Goal: Information Seeking & Learning: Learn about a topic

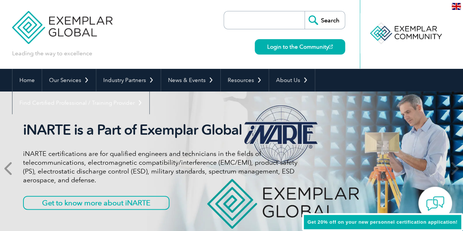
click at [7, 168] on icon at bounding box center [8, 168] width 9 height 0
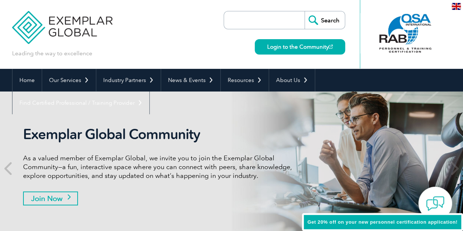
click at [48, 199] on link "Join Now" at bounding box center [50, 199] width 55 height 14
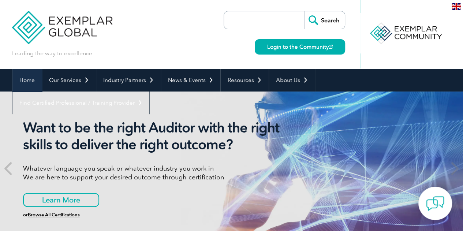
click at [33, 78] on link "Home" at bounding box center [26, 80] width 29 height 23
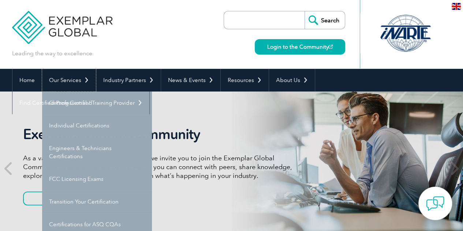
click at [78, 84] on link "Our Services" at bounding box center [69, 80] width 54 height 23
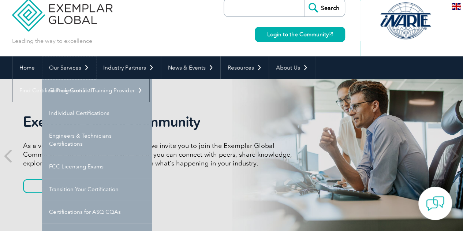
scroll to position [42, 0]
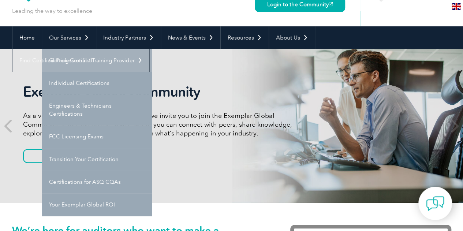
click at [81, 60] on link "Getting Certified" at bounding box center [97, 60] width 110 height 23
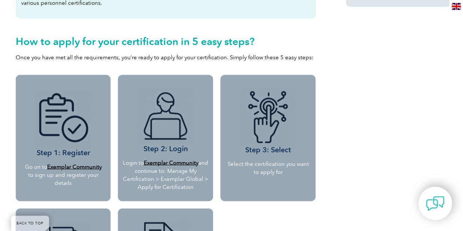
scroll to position [638, 0]
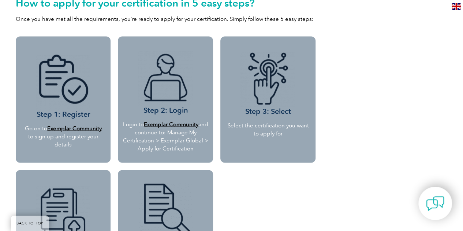
click at [84, 129] on b "Exemplar Community" at bounding box center [74, 128] width 55 height 7
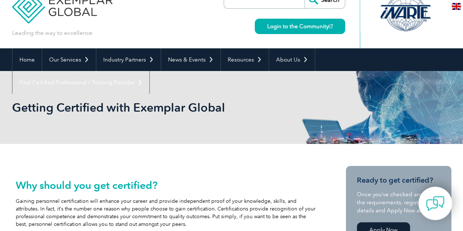
scroll to position [0, 0]
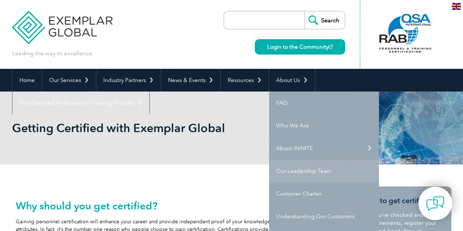
click at [303, 173] on link "Our Leadership Team" at bounding box center [324, 171] width 110 height 23
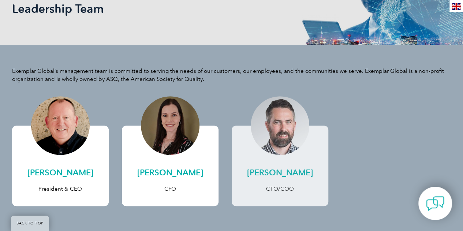
scroll to position [122, 0]
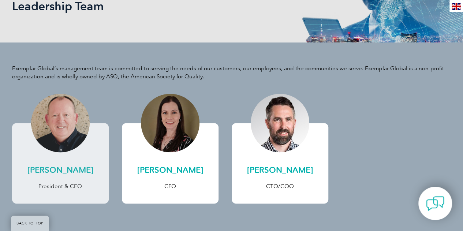
click at [81, 170] on h2 "[PERSON_NAME]" at bounding box center [60, 170] width 82 height 12
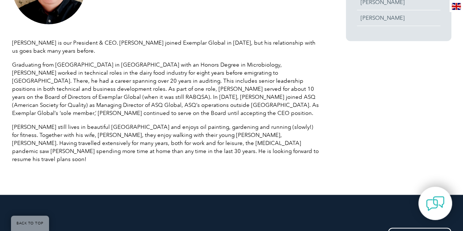
scroll to position [234, 0]
